Goal: Communication & Community: Answer question/provide support

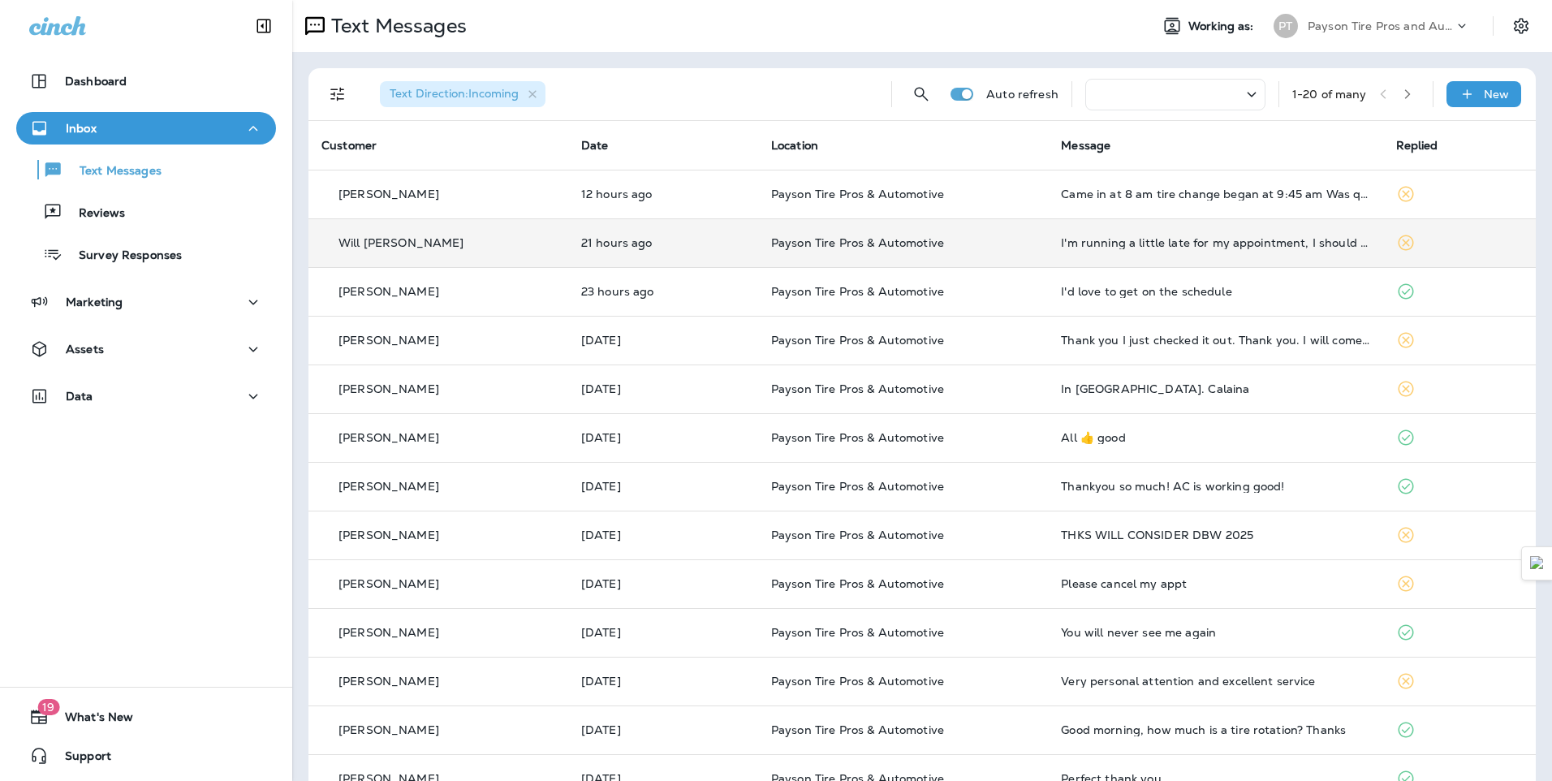
click at [499, 251] on div "Will [PERSON_NAME]" at bounding box center [438, 243] width 234 height 17
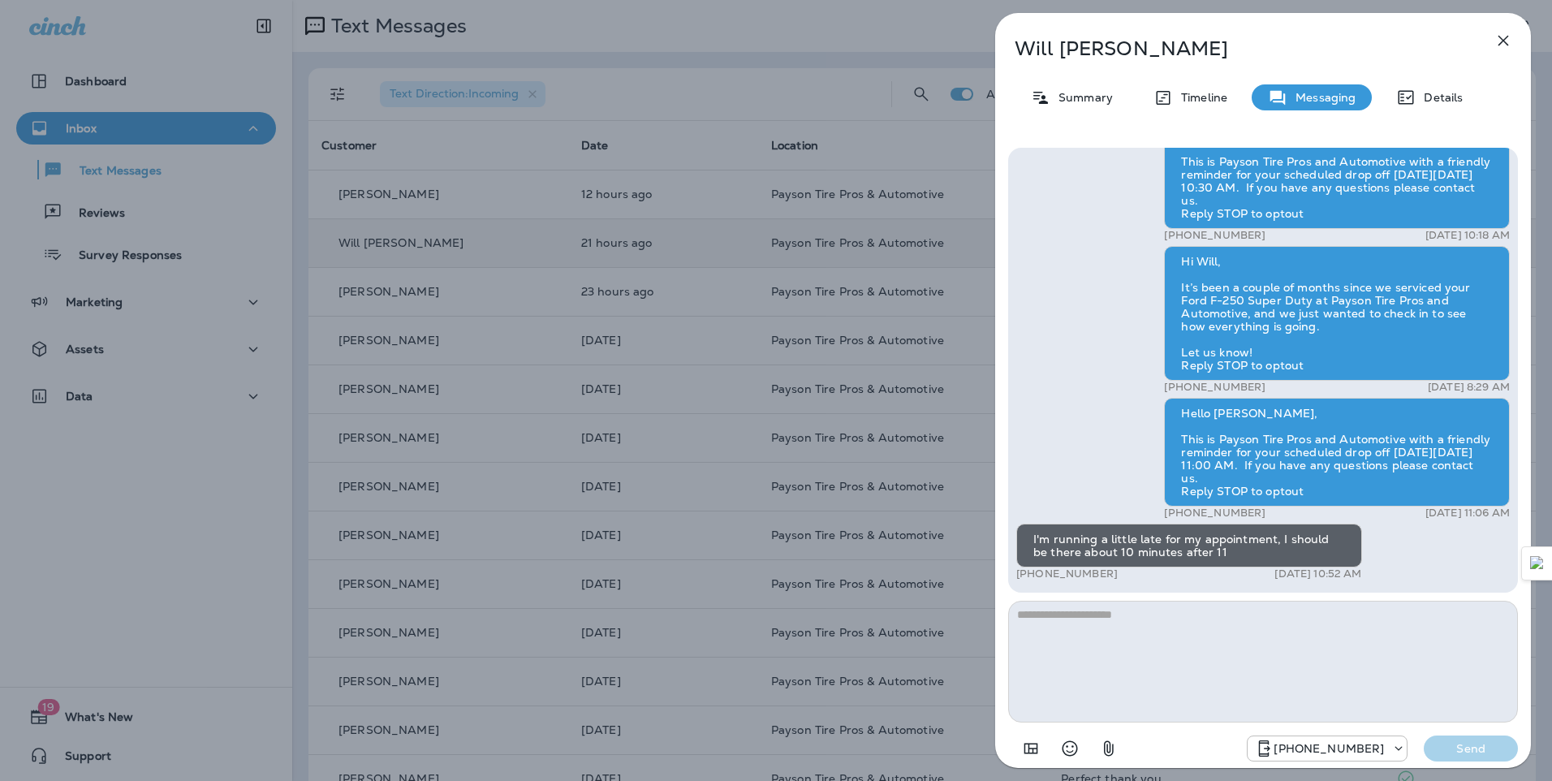
click at [503, 196] on div "Will [PERSON_NAME] Summary Timeline Messaging Details Hi Will, this is Payson T…" at bounding box center [776, 390] width 1552 height 781
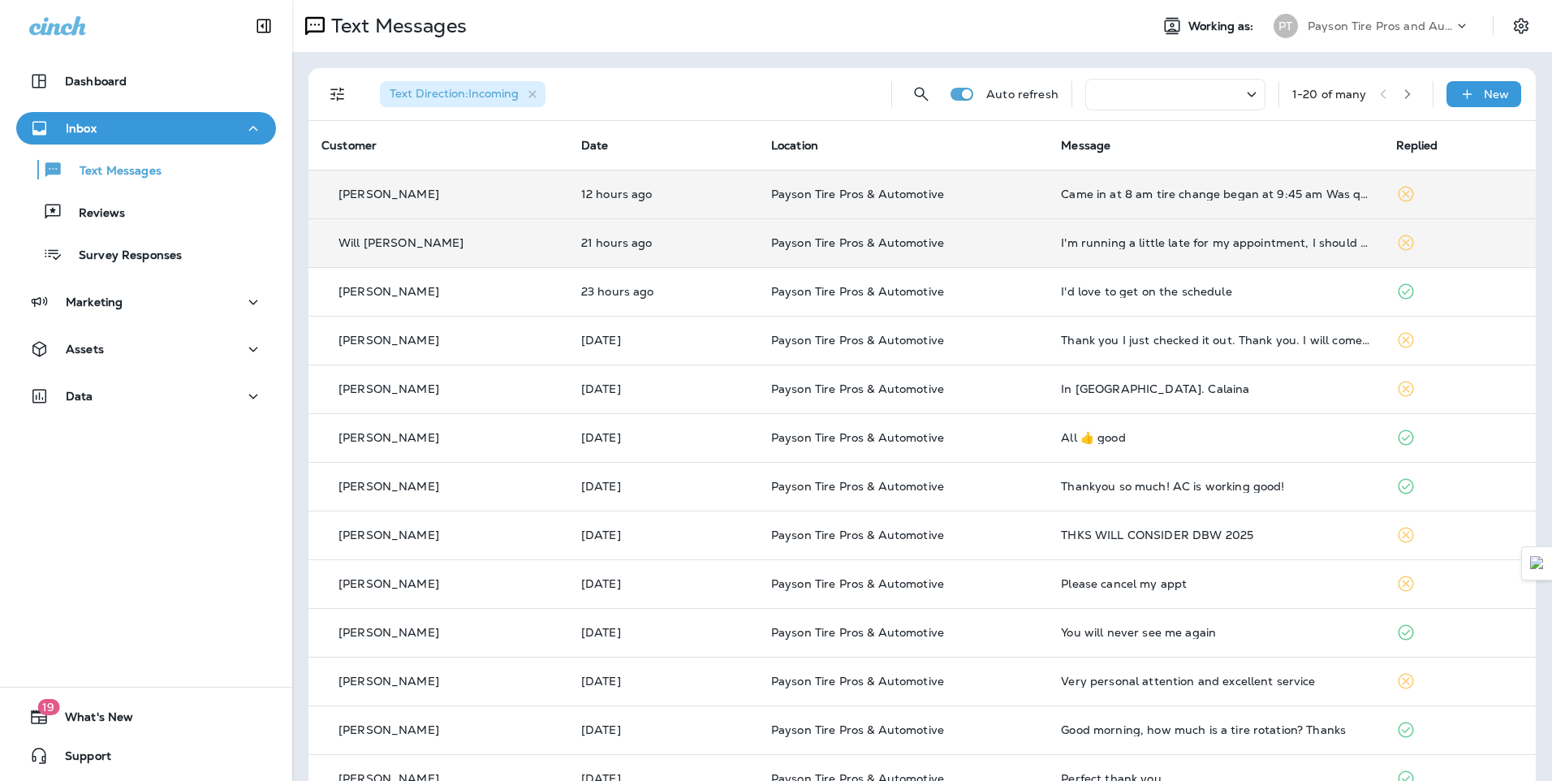
click at [503, 199] on div "[PERSON_NAME]" at bounding box center [438, 194] width 234 height 17
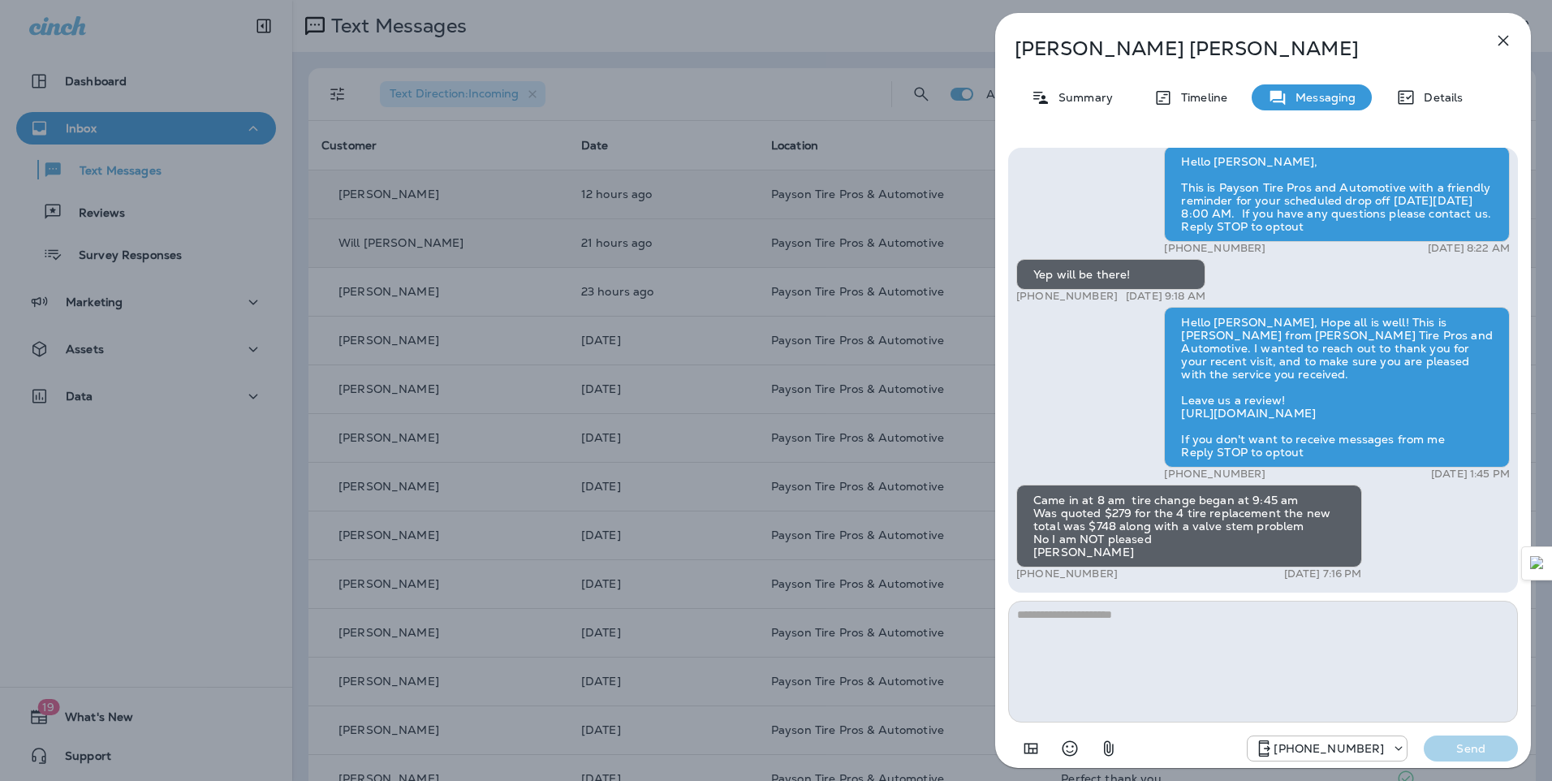
type textarea "*"
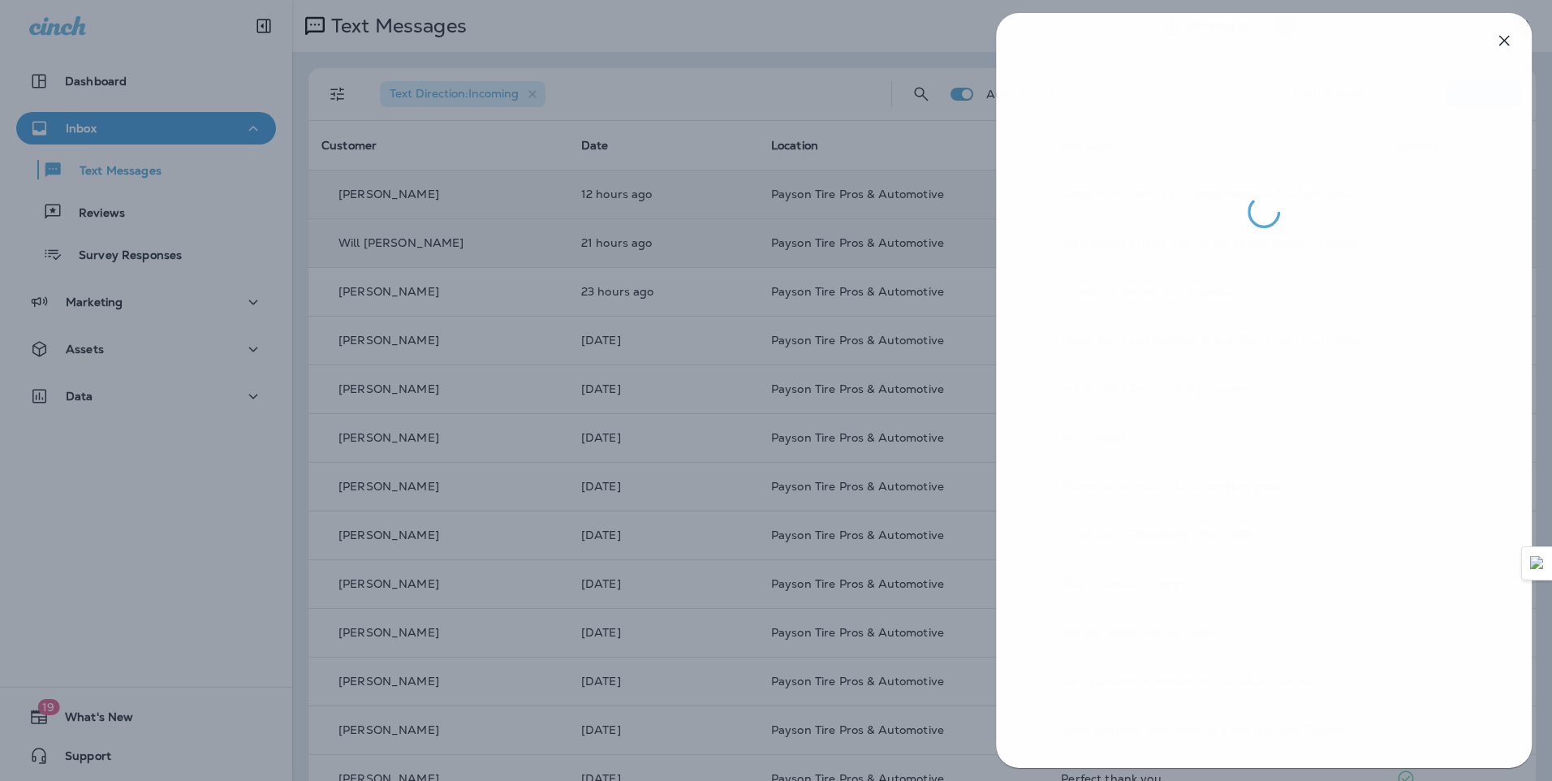
click at [500, 239] on div at bounding box center [777, 390] width 1552 height 781
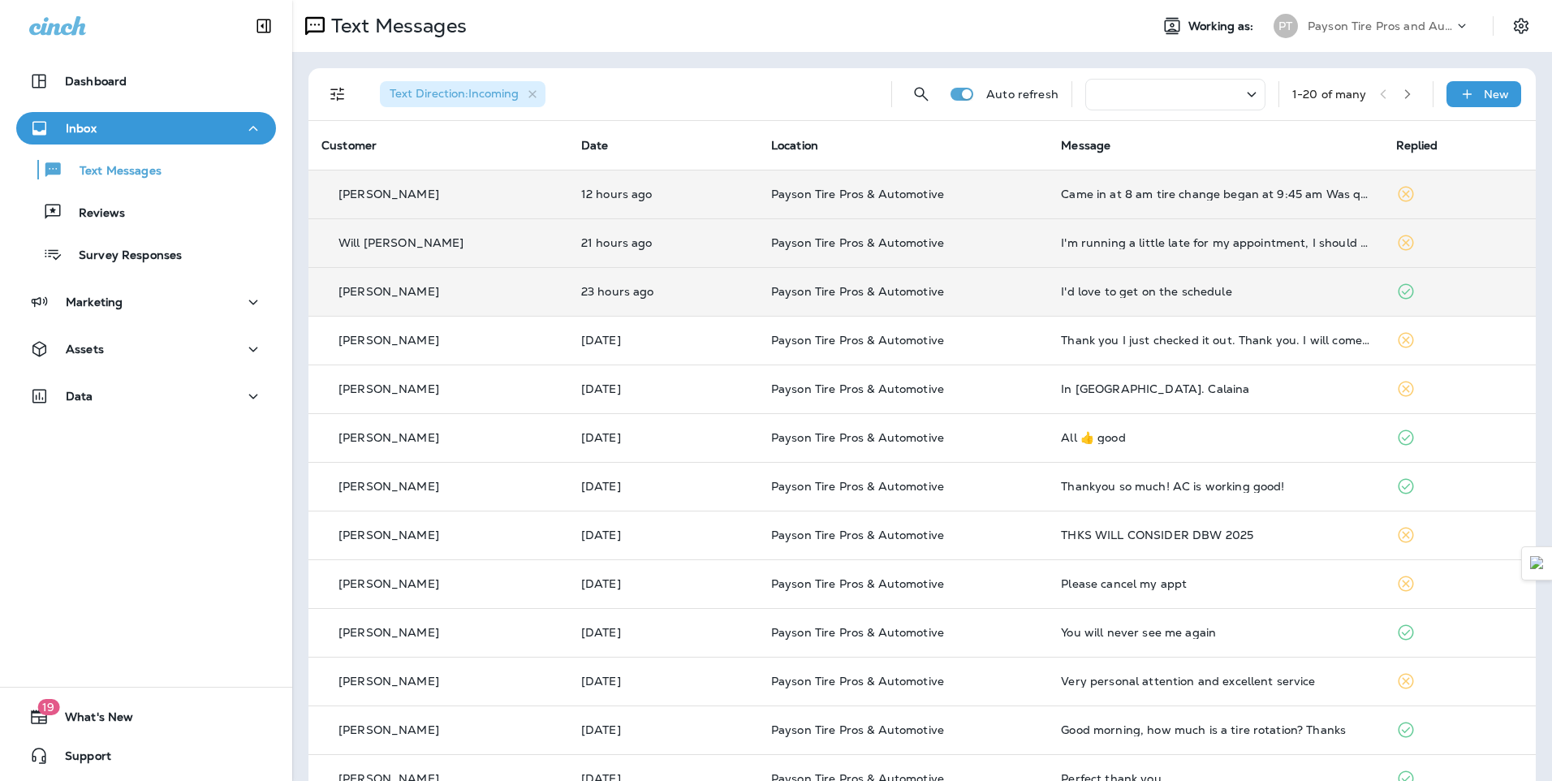
click at [501, 296] on div "[PERSON_NAME]" at bounding box center [438, 291] width 234 height 17
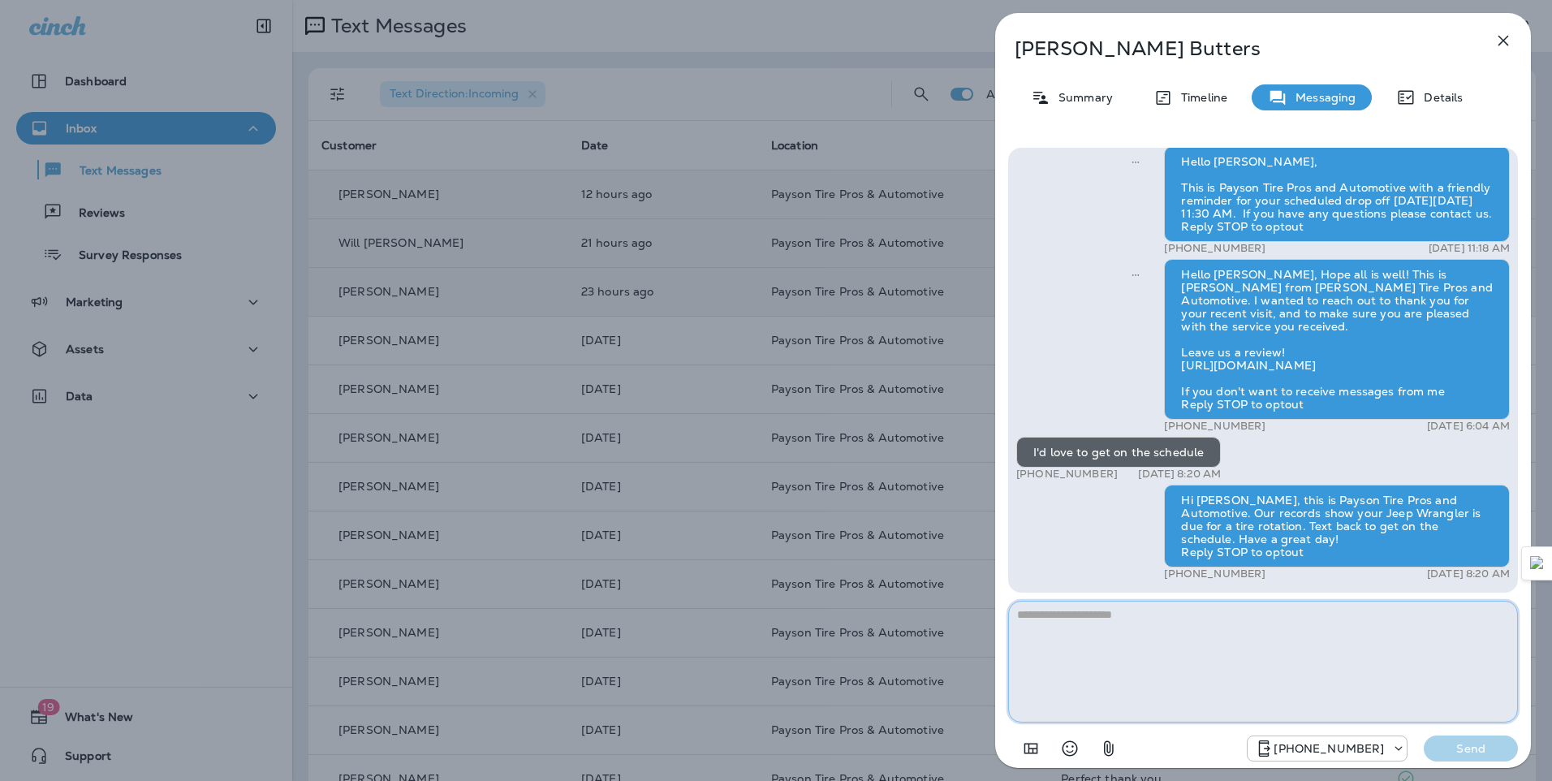
click at [1054, 616] on textarea at bounding box center [1263, 662] width 510 height 122
type textarea "*"
type textarea "**********"
click at [1475, 744] on p "Send" at bounding box center [1471, 748] width 68 height 15
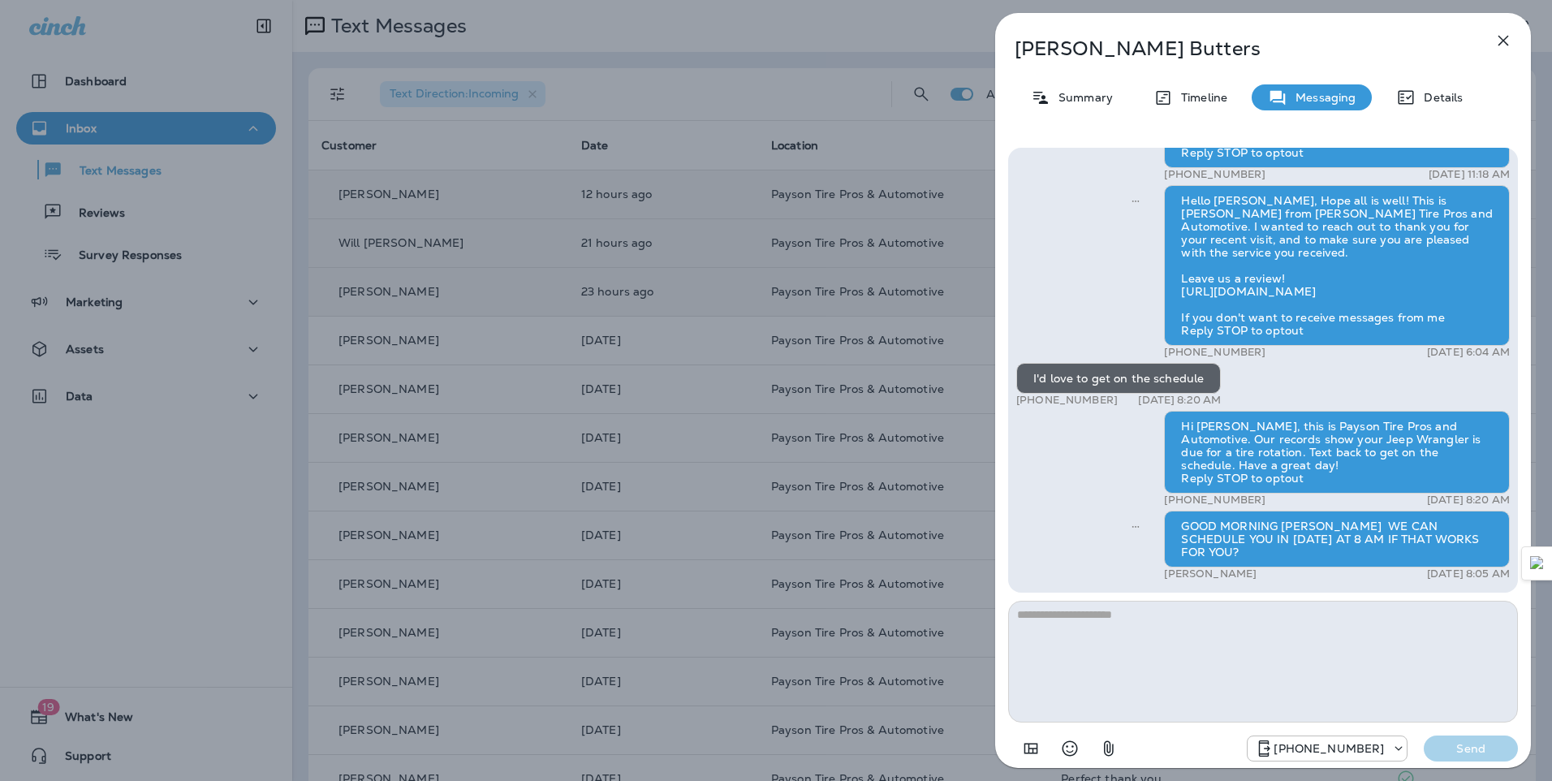
click at [510, 255] on div "[PERSON_NAME] Summary Timeline Messaging Details Hello [PERSON_NAME], Hope all …" at bounding box center [776, 390] width 1552 height 781
